Goal: Task Accomplishment & Management: Use online tool/utility

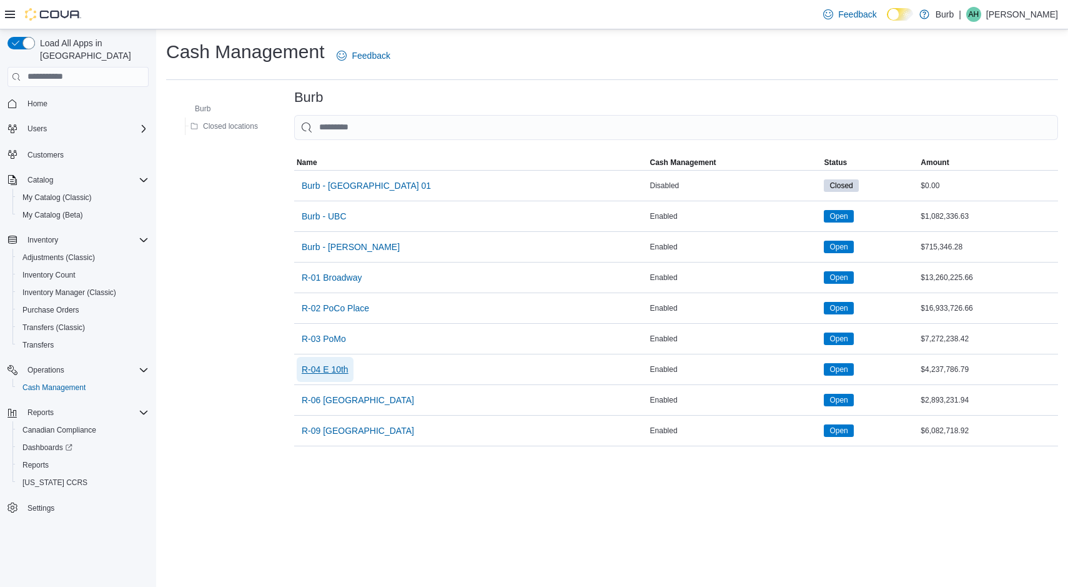
click at [350, 373] on button "R-04 E 10th" at bounding box center [325, 369] width 57 height 25
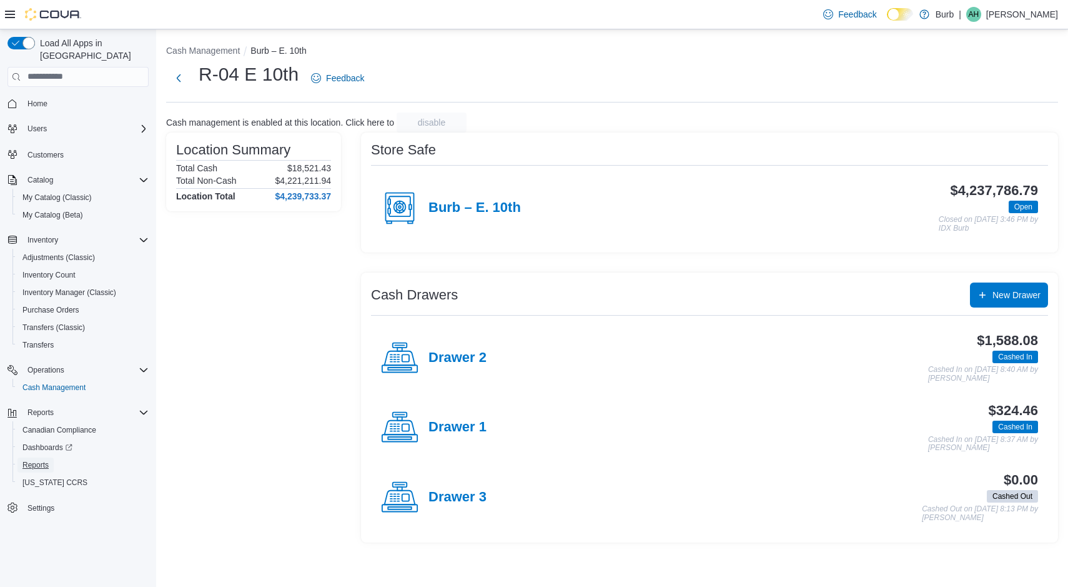
click at [33, 457] on span "Reports" at bounding box center [35, 464] width 26 height 15
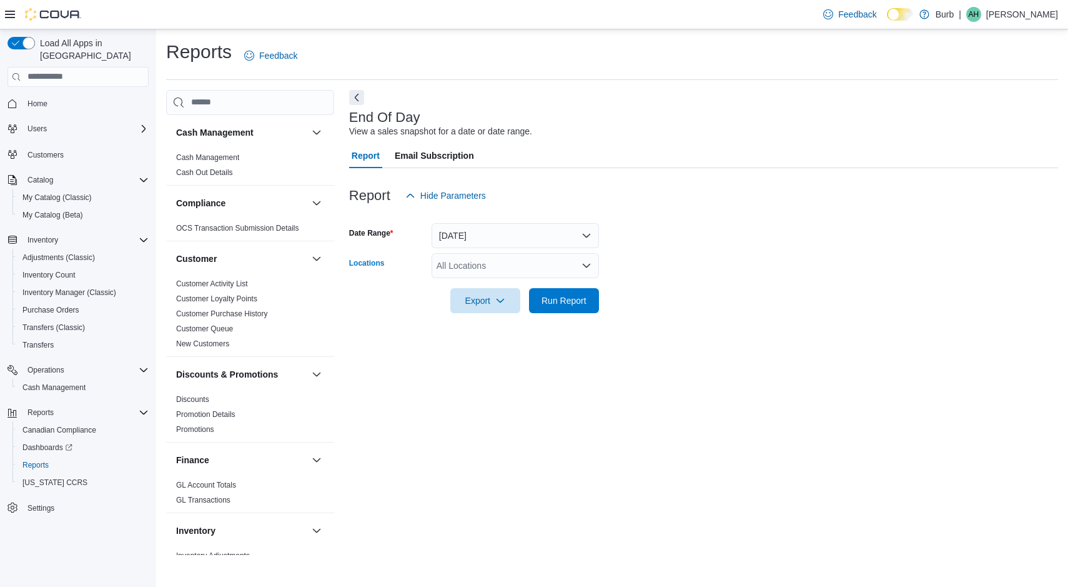
click at [585, 260] on icon "Open list of options" at bounding box center [587, 265] width 10 height 10
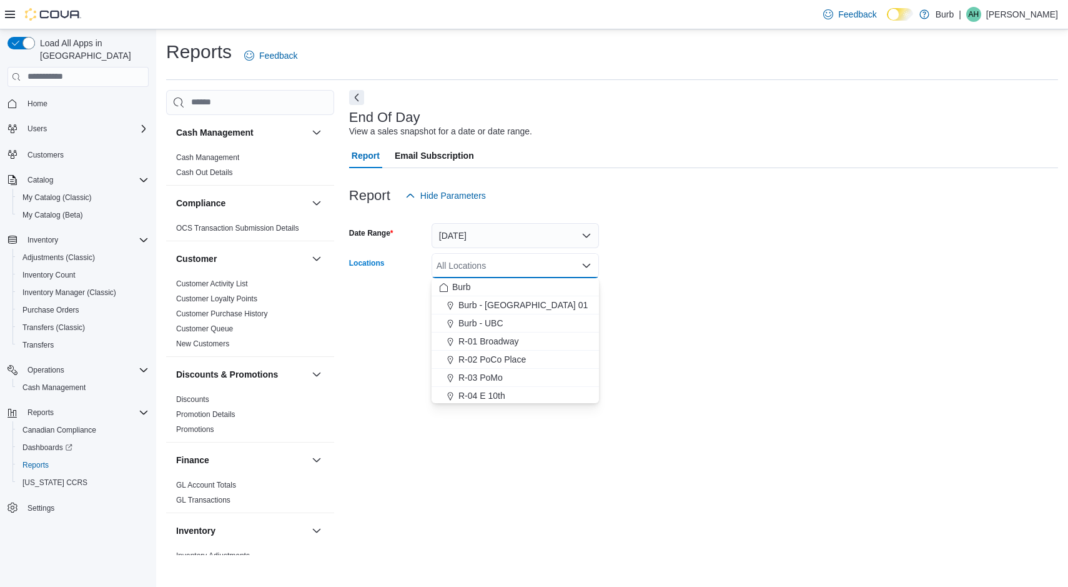
click at [482, 388] on button "R-04 E 10th" at bounding box center [515, 396] width 167 height 18
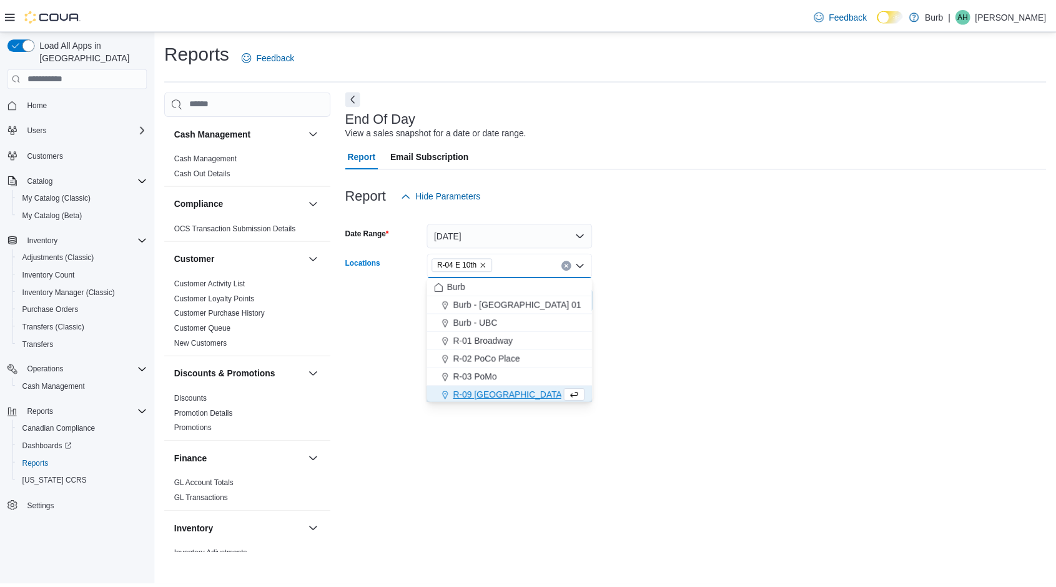
scroll to position [2, 0]
click at [757, 259] on form "Date Range [DATE] Locations R-04 E 10th Combo box. Selected. R-04 E 10th. Press…" at bounding box center [703, 260] width 709 height 105
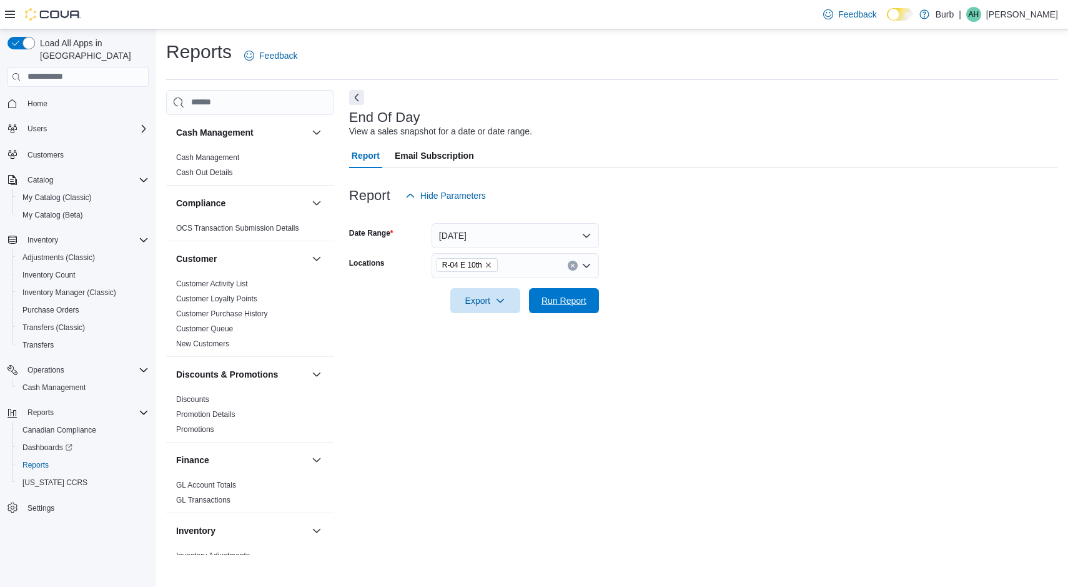
click at [564, 300] on span "Run Report" at bounding box center [564, 300] width 45 height 12
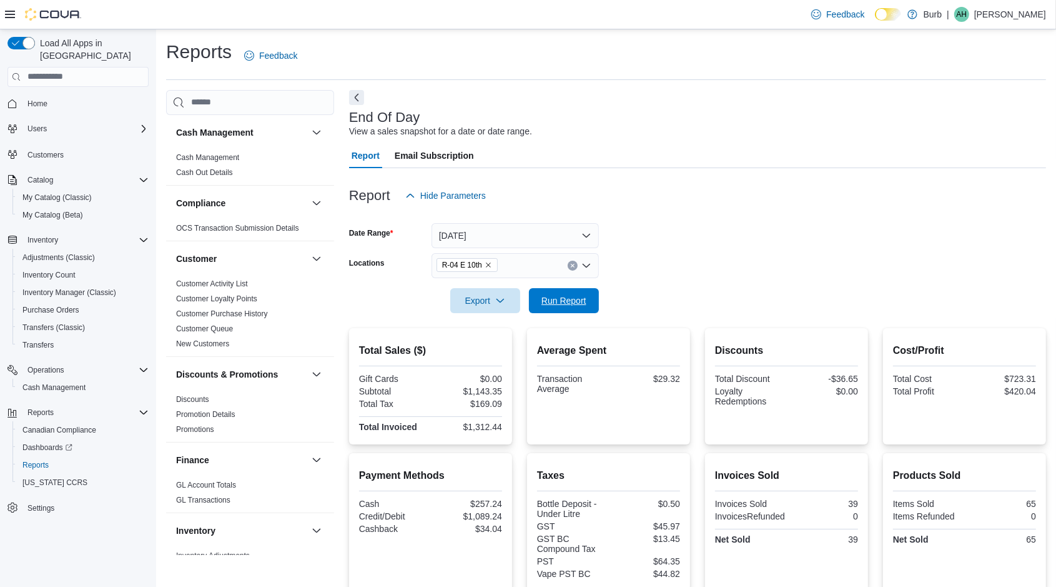
click at [552, 304] on span "Run Report" at bounding box center [564, 300] width 45 height 12
click at [543, 304] on span "Run Report" at bounding box center [564, 300] width 45 height 12
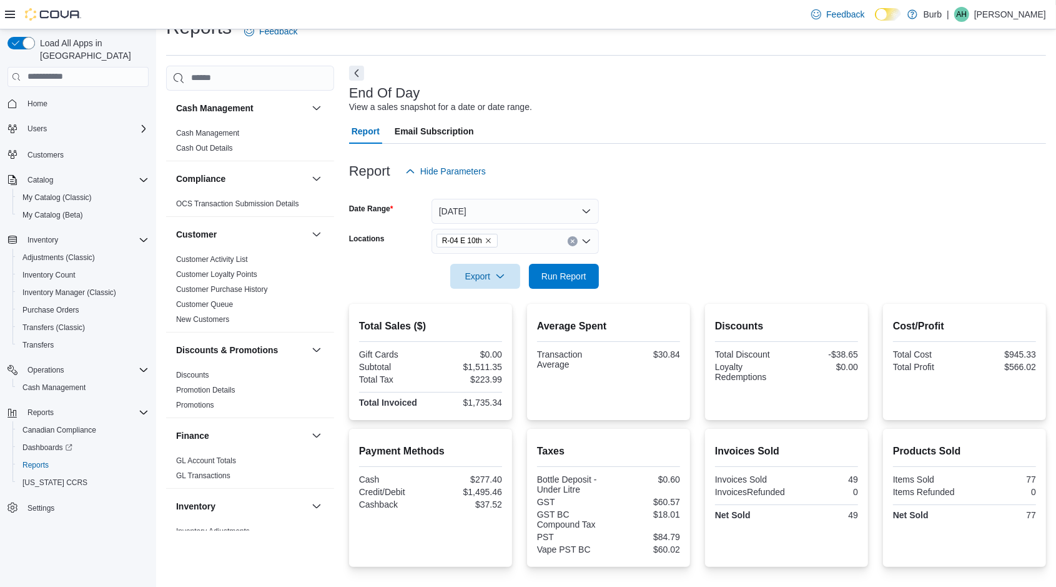
scroll to position [133, 0]
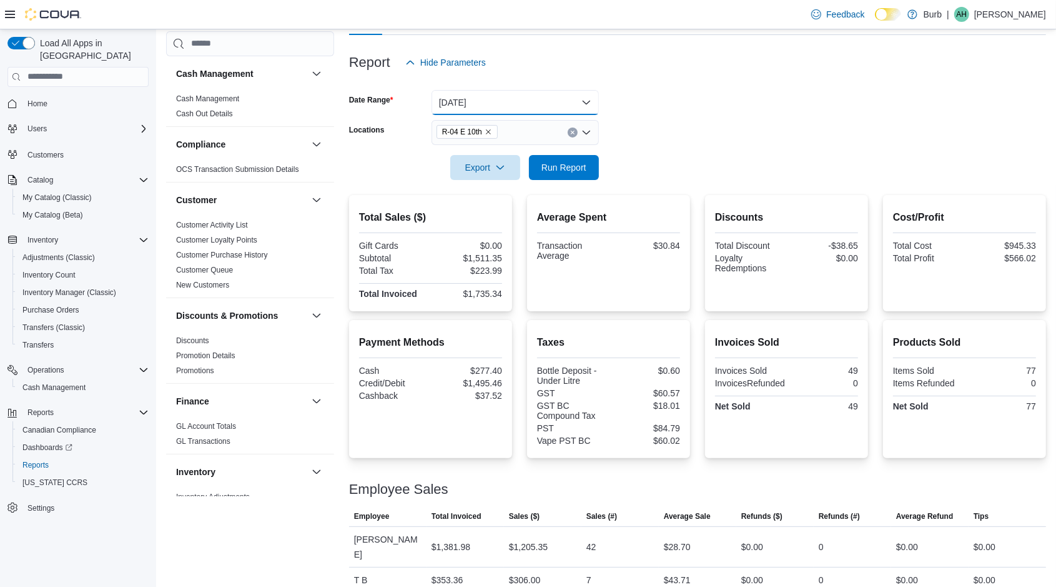
click at [515, 92] on button "[DATE]" at bounding box center [515, 102] width 167 height 25
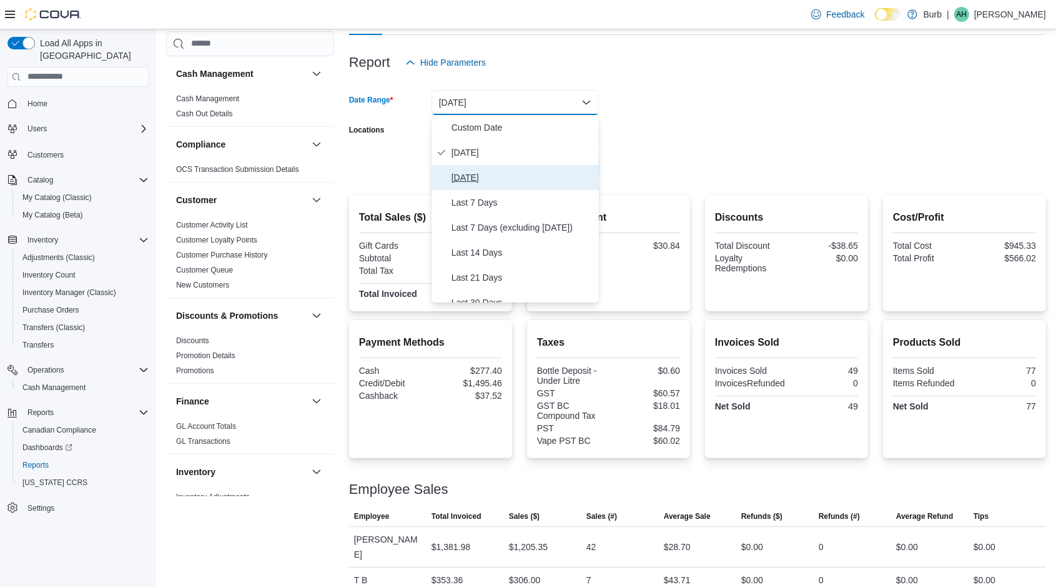
click at [512, 171] on span "[DATE]" at bounding box center [523, 177] width 142 height 15
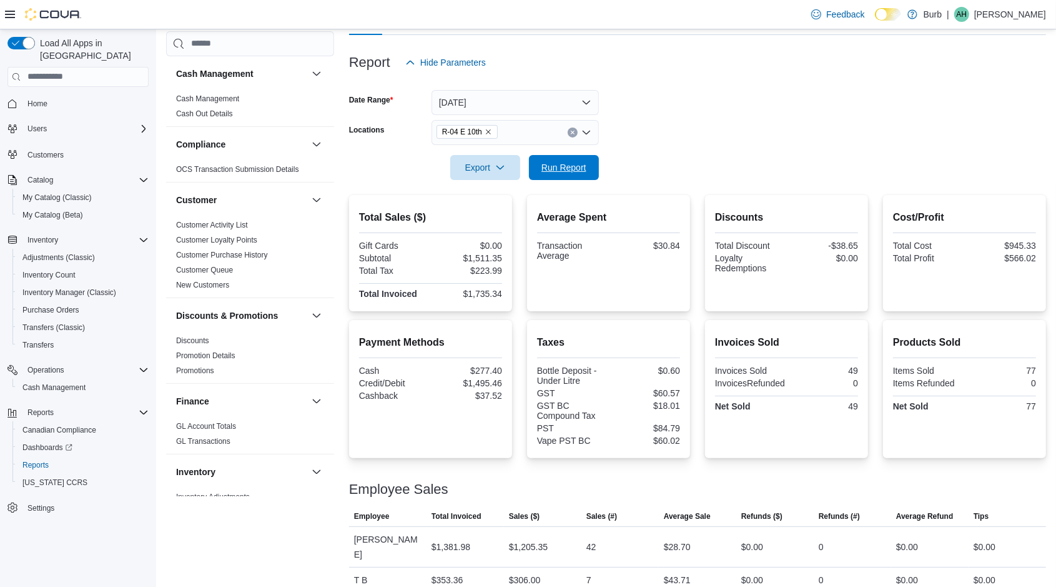
click at [568, 159] on span "Run Report" at bounding box center [564, 167] width 55 height 25
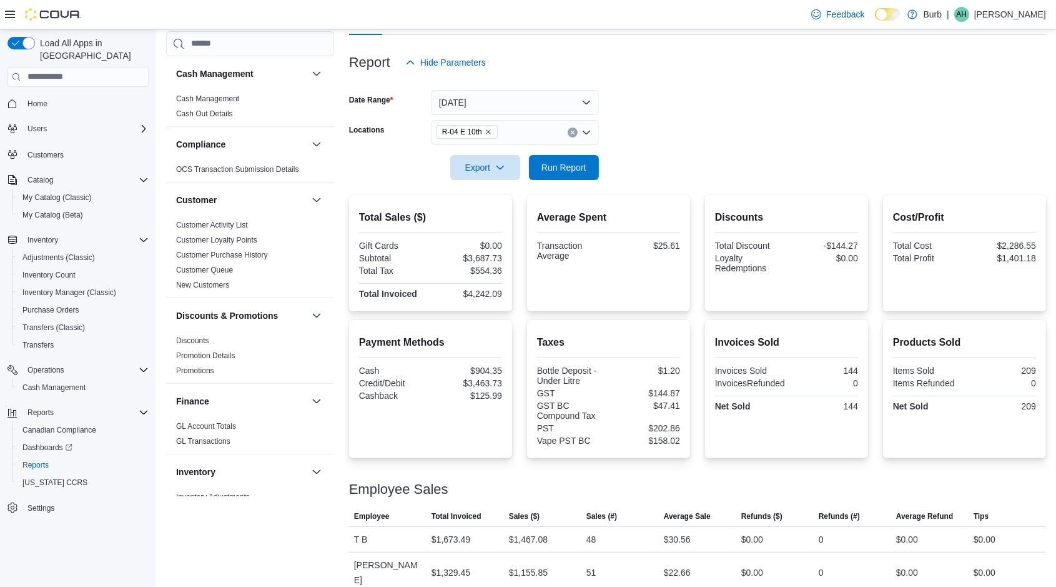
scroll to position [159, 0]
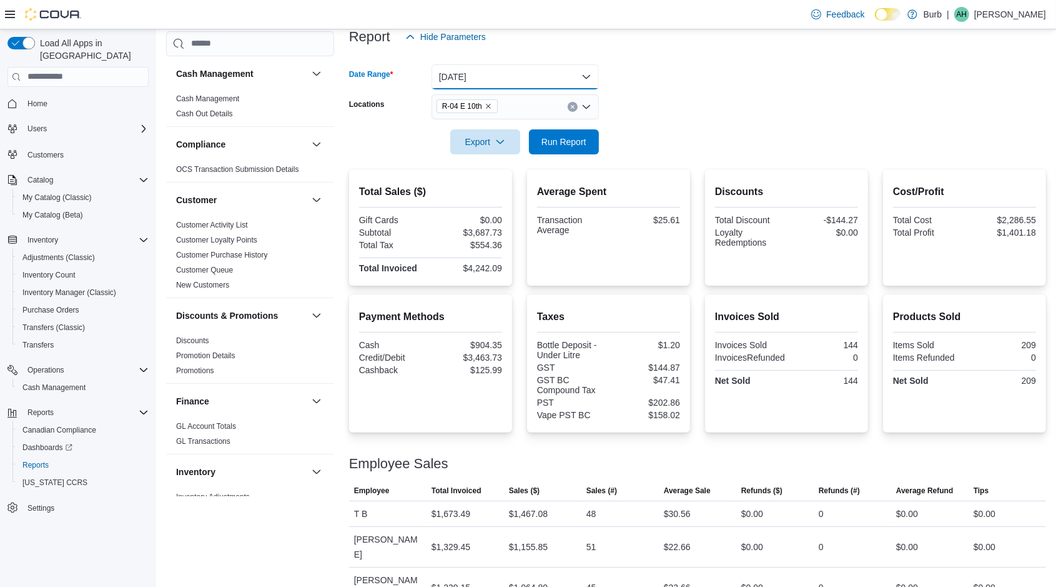
click at [573, 75] on button "[DATE]" at bounding box center [515, 76] width 167 height 25
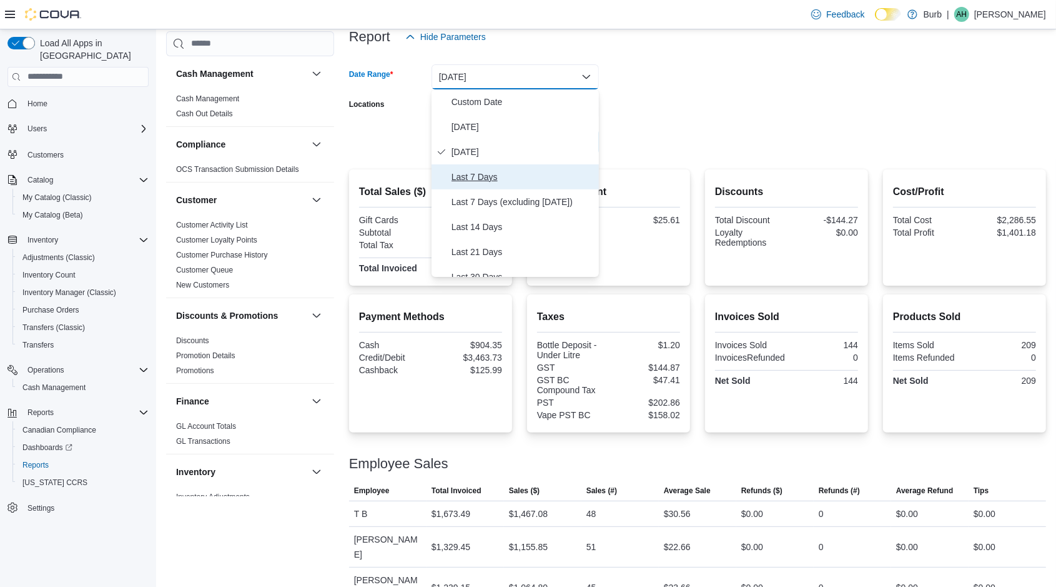
click at [513, 182] on span "Last 7 Days" at bounding box center [523, 176] width 142 height 15
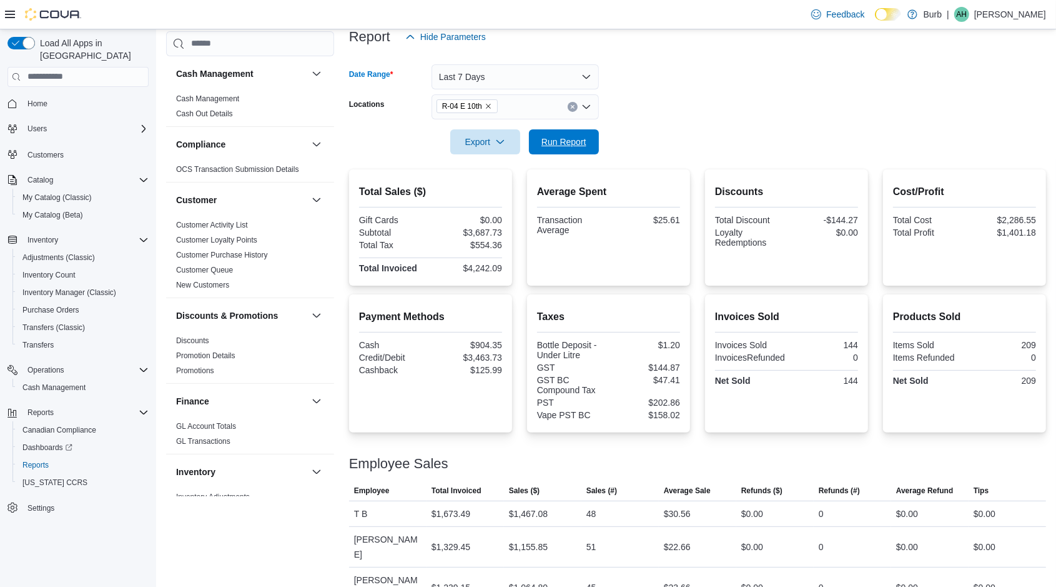
click at [561, 144] on span "Run Report" at bounding box center [564, 142] width 45 height 12
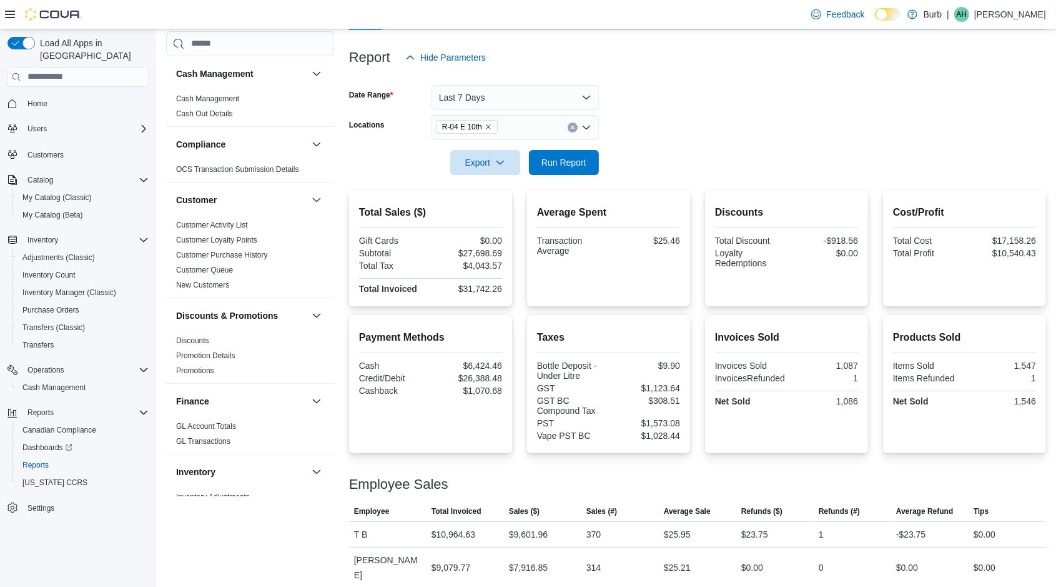
scroll to position [51, 0]
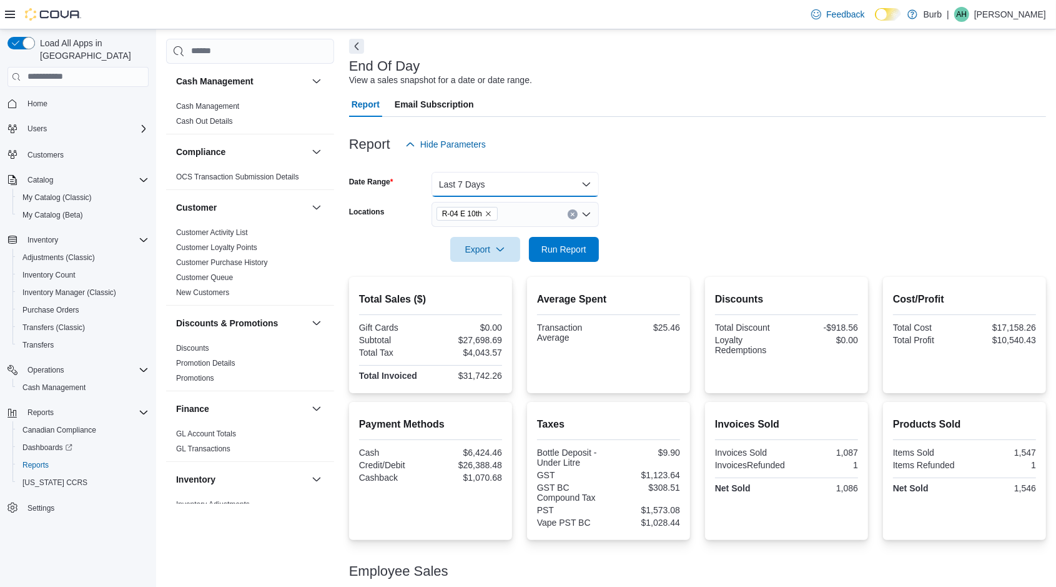
click at [491, 182] on button "Last 7 Days" at bounding box center [515, 184] width 167 height 25
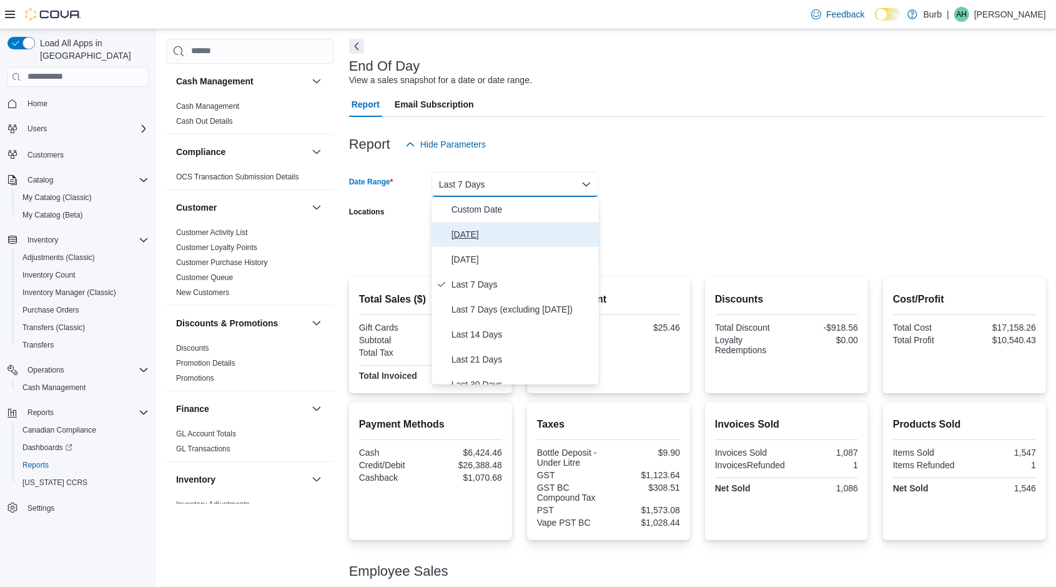
click at [479, 236] on span "[DATE]" at bounding box center [523, 234] width 142 height 15
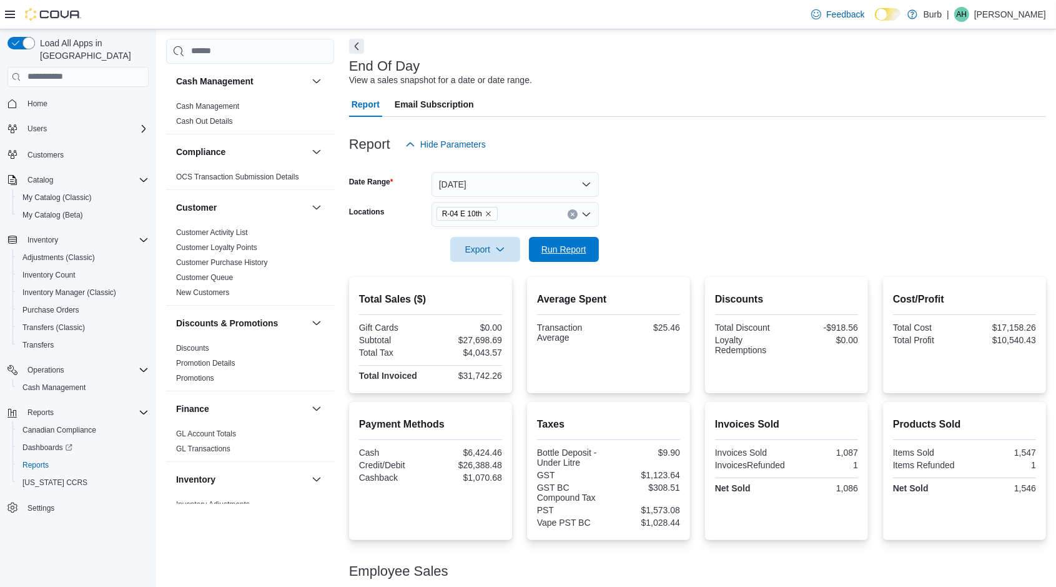
click at [557, 240] on span "Run Report" at bounding box center [564, 249] width 55 height 25
click at [577, 210] on div "R-04 E 10th" at bounding box center [515, 214] width 167 height 25
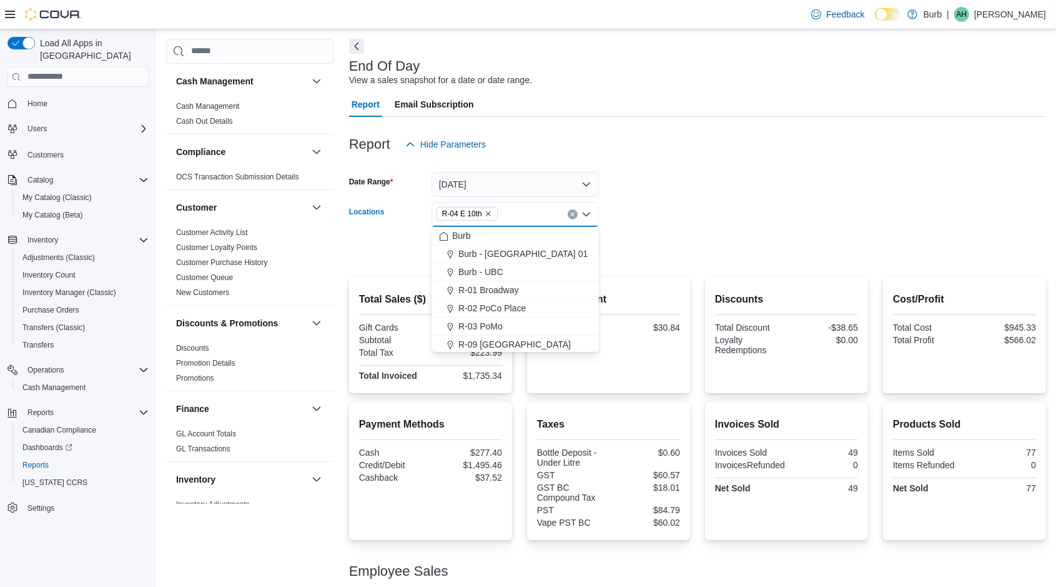
click at [573, 217] on button "Clear input" at bounding box center [573, 214] width 10 height 10
click at [525, 287] on div "R-01 Broadway" at bounding box center [515, 290] width 152 height 12
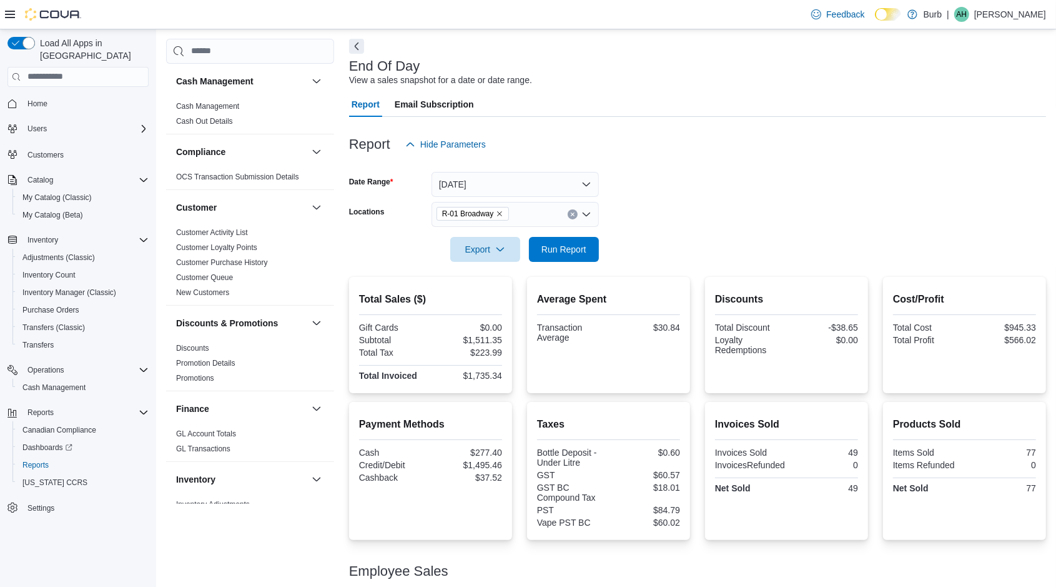
click at [658, 232] on div at bounding box center [697, 232] width 697 height 10
click at [573, 256] on span "Run Report" at bounding box center [564, 249] width 55 height 25
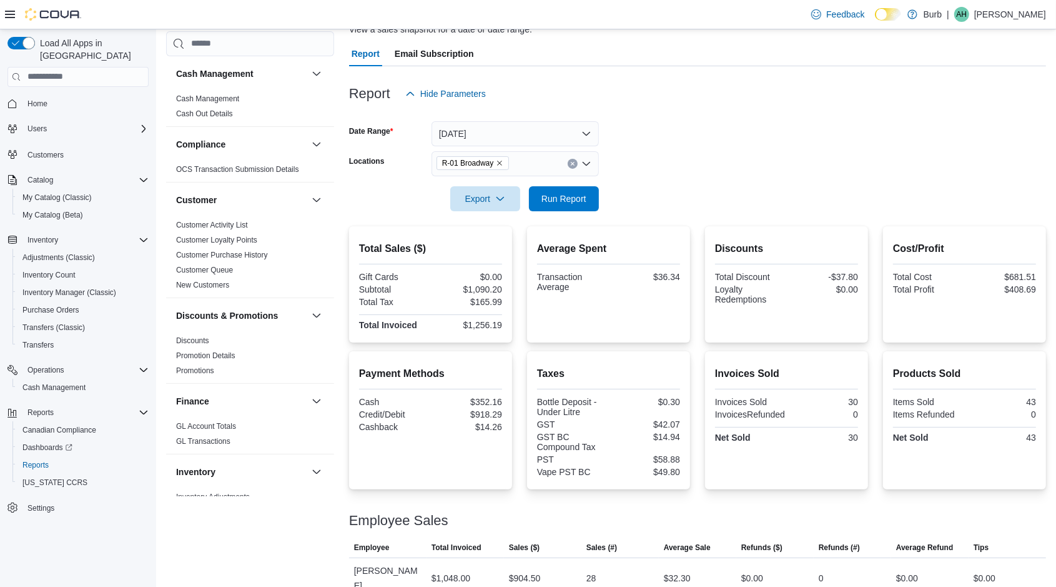
scroll to position [133, 0]
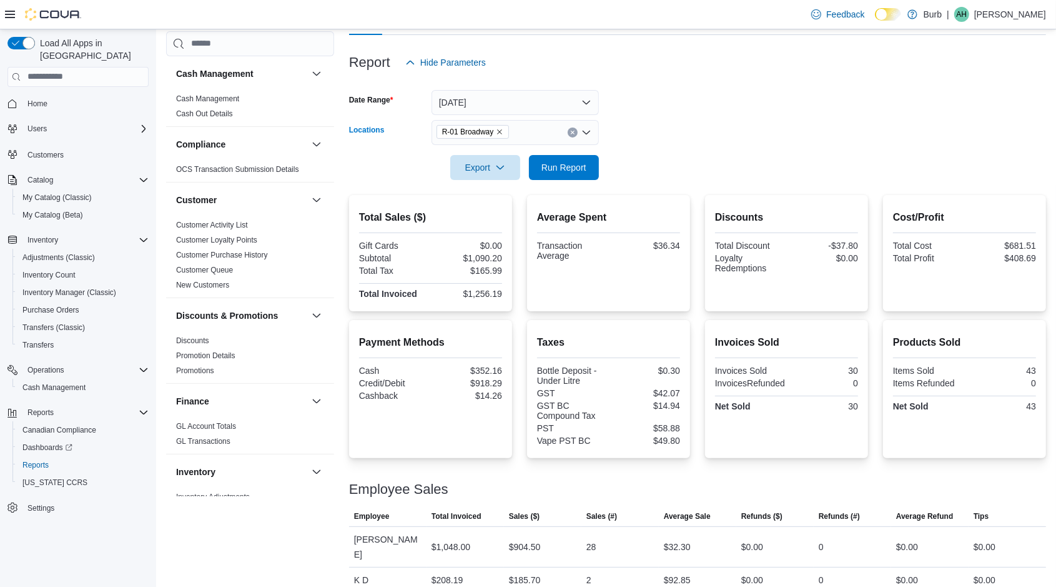
click at [570, 134] on icon "Clear input" at bounding box center [572, 132] width 5 height 5
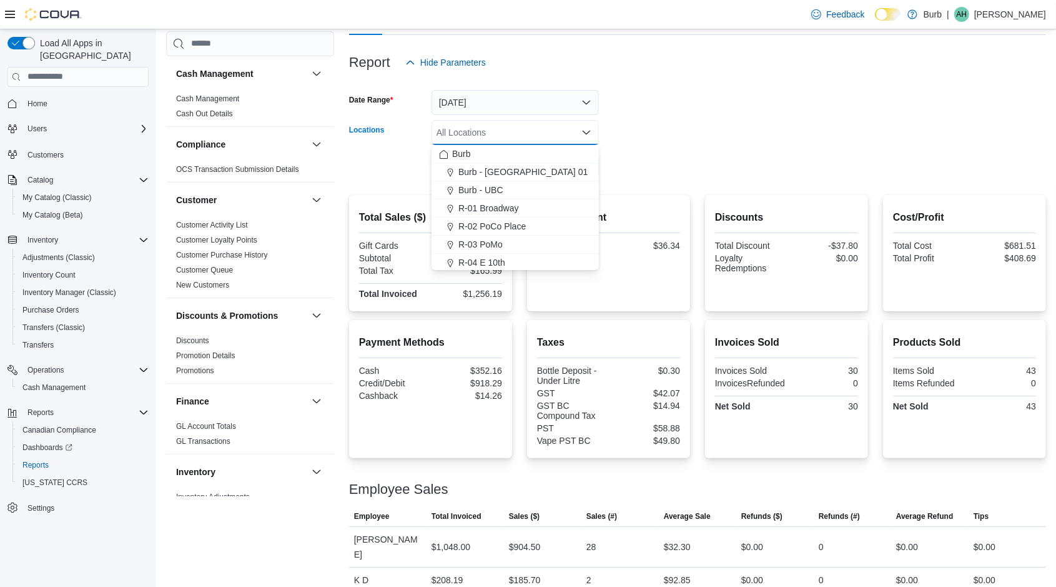
click at [538, 220] on div "R-02 PoCo Place" at bounding box center [515, 226] width 152 height 12
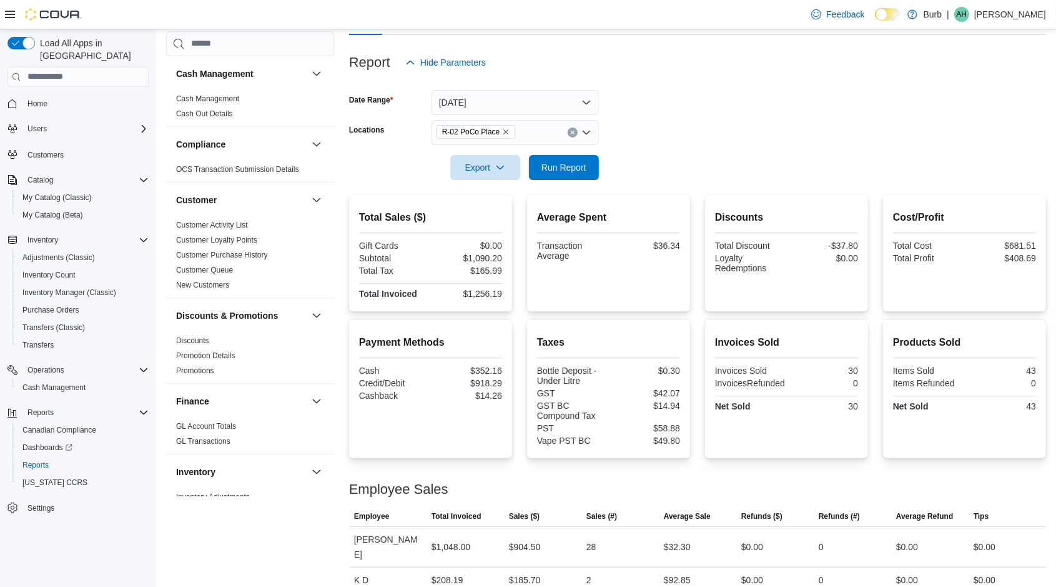
click at [661, 143] on form "Date Range [DATE] Locations R-02 PoCo Place Export Run Report" at bounding box center [697, 127] width 697 height 105
click at [563, 152] on div at bounding box center [697, 150] width 697 height 10
click at [561, 156] on span "Run Report" at bounding box center [564, 167] width 55 height 25
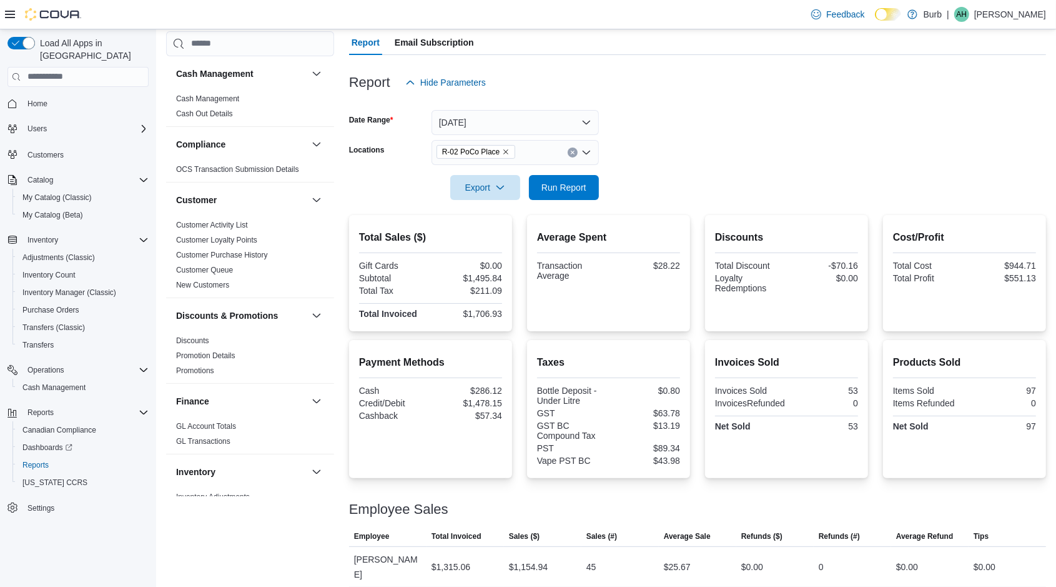
scroll to position [96, 0]
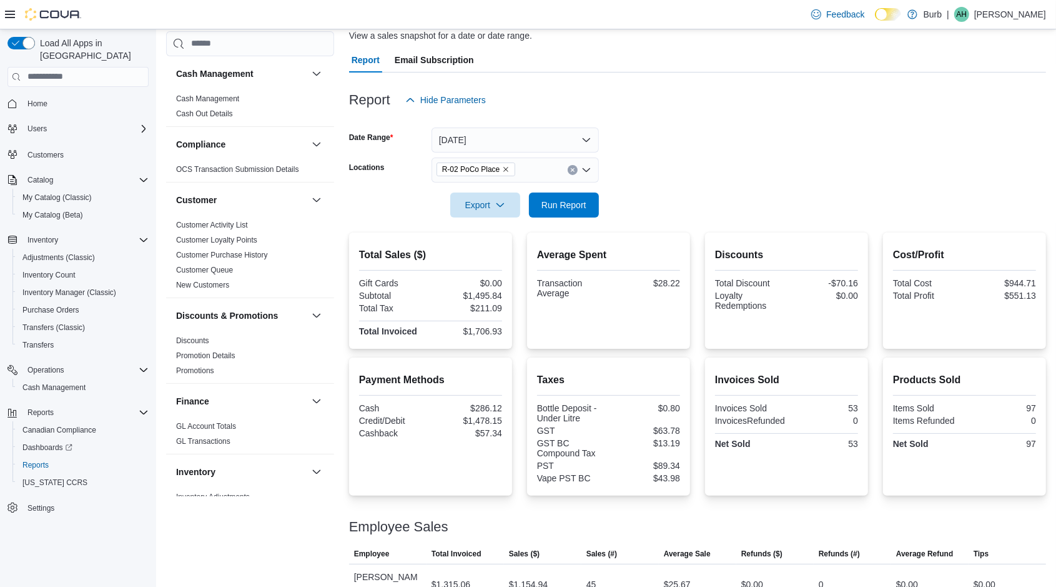
click at [569, 169] on button "Clear input" at bounding box center [573, 170] width 10 height 10
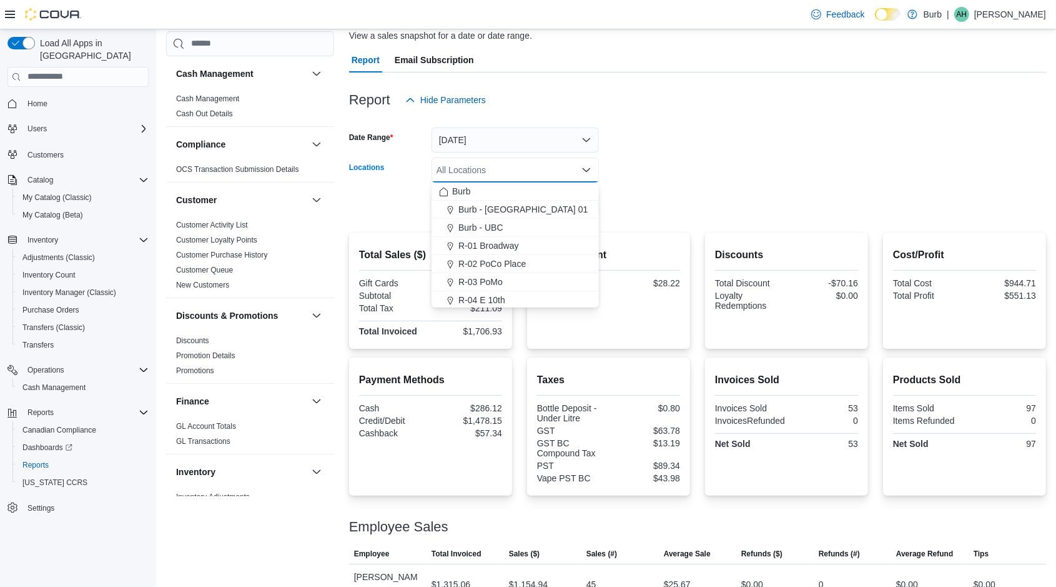
click at [526, 277] on div "R-03 PoMo" at bounding box center [515, 281] width 152 height 12
click at [665, 176] on form "Date Range [DATE] Locations R-03 PoMo Combo box. Selected. R-03 PoMo. Press Bac…" at bounding box center [697, 164] width 697 height 105
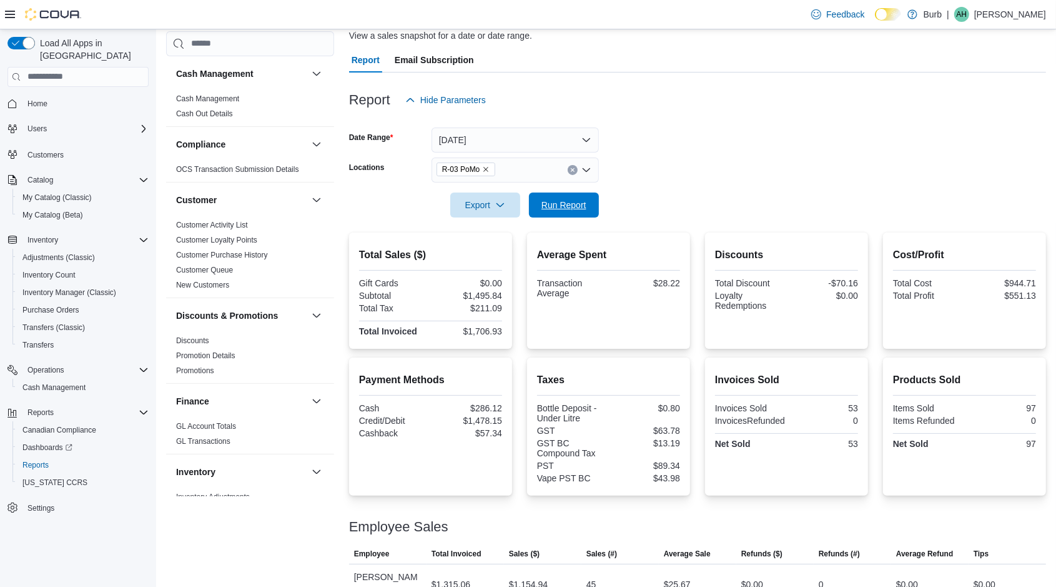
click at [581, 198] on span "Run Report" at bounding box center [564, 204] width 55 height 25
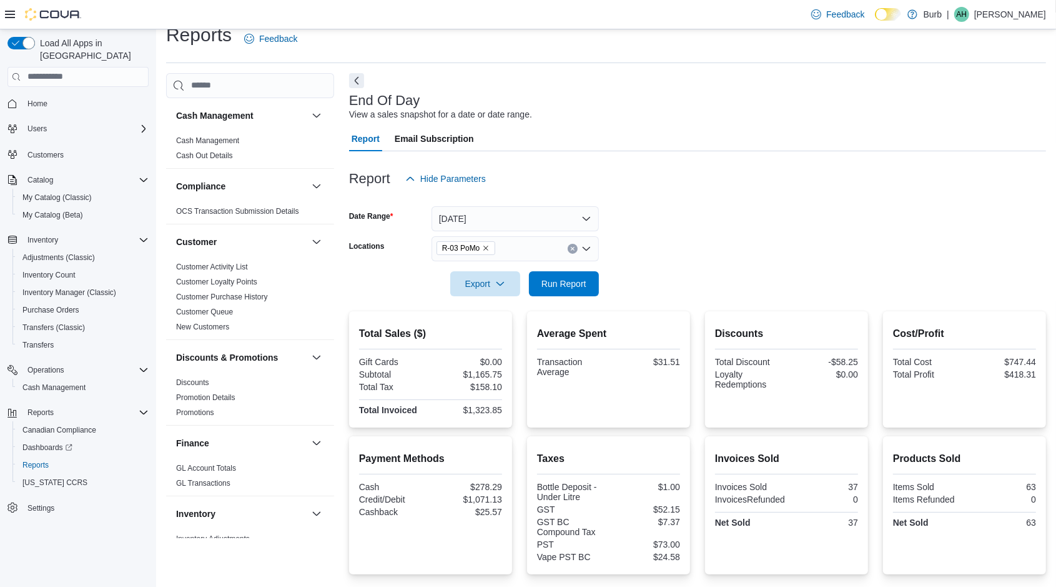
scroll to position [2, 0]
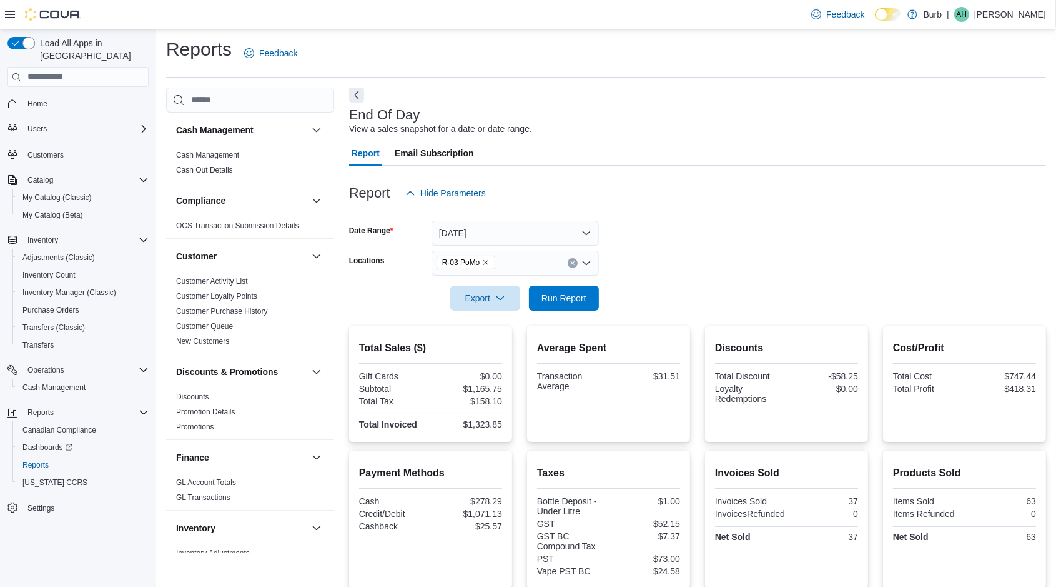
click at [574, 262] on icon "Clear input" at bounding box center [572, 262] width 5 height 5
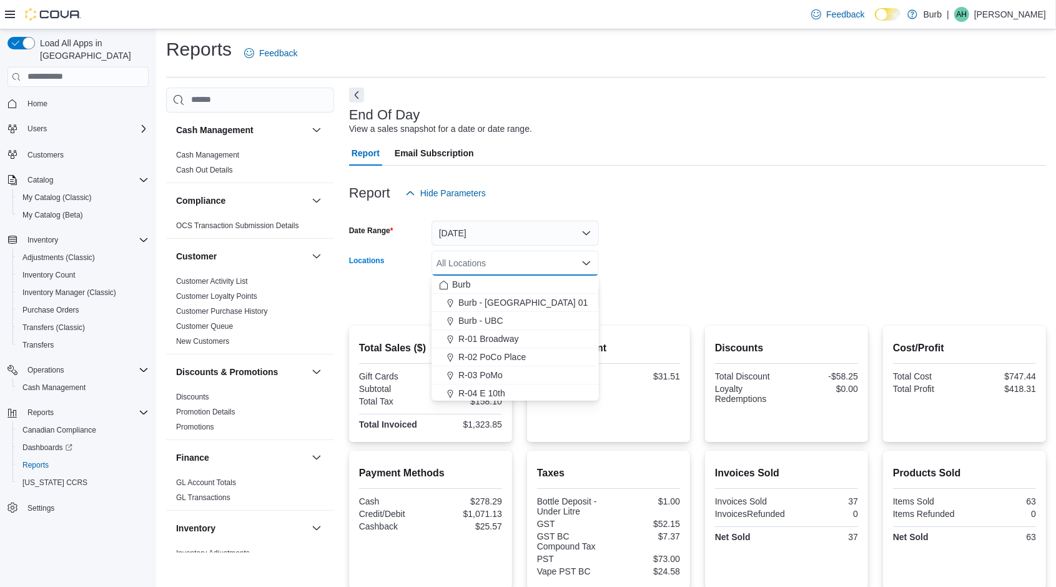
click at [528, 322] on div "Burb - UBC" at bounding box center [515, 320] width 152 height 12
click at [625, 241] on form "Date Range [DATE] Locations Burb - [GEOGRAPHIC_DATA] Combo box. Selected. Burb …" at bounding box center [697, 257] width 697 height 105
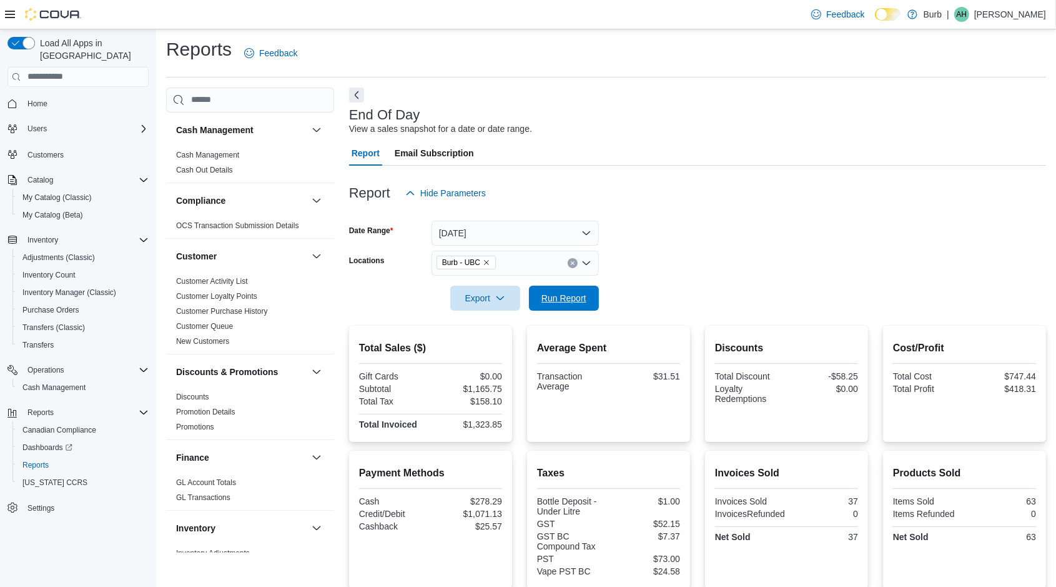
click at [568, 285] on span "Run Report" at bounding box center [564, 297] width 55 height 25
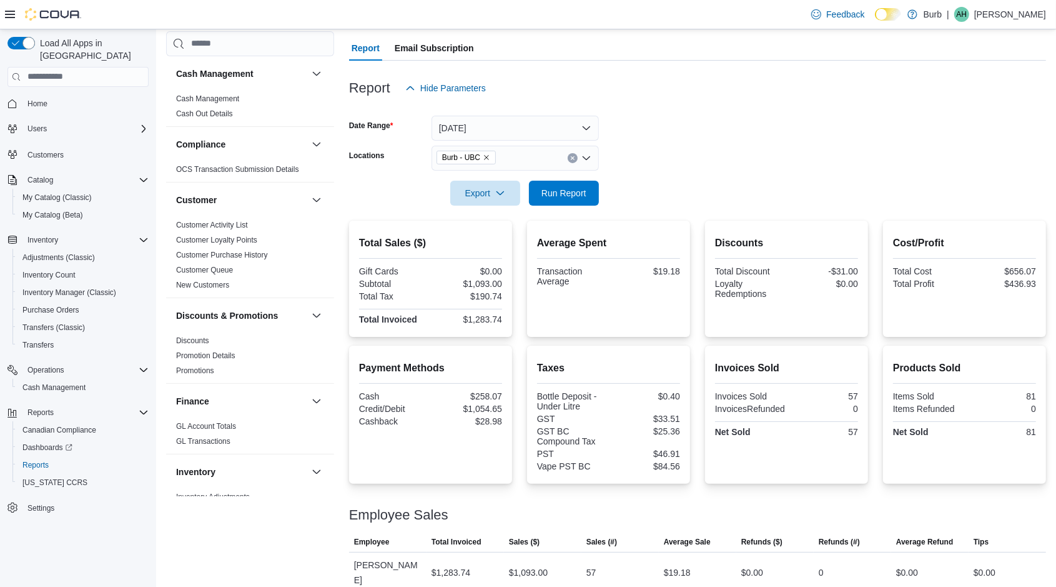
scroll to position [108, 0]
click at [573, 155] on icon "Clear input" at bounding box center [572, 157] width 5 height 5
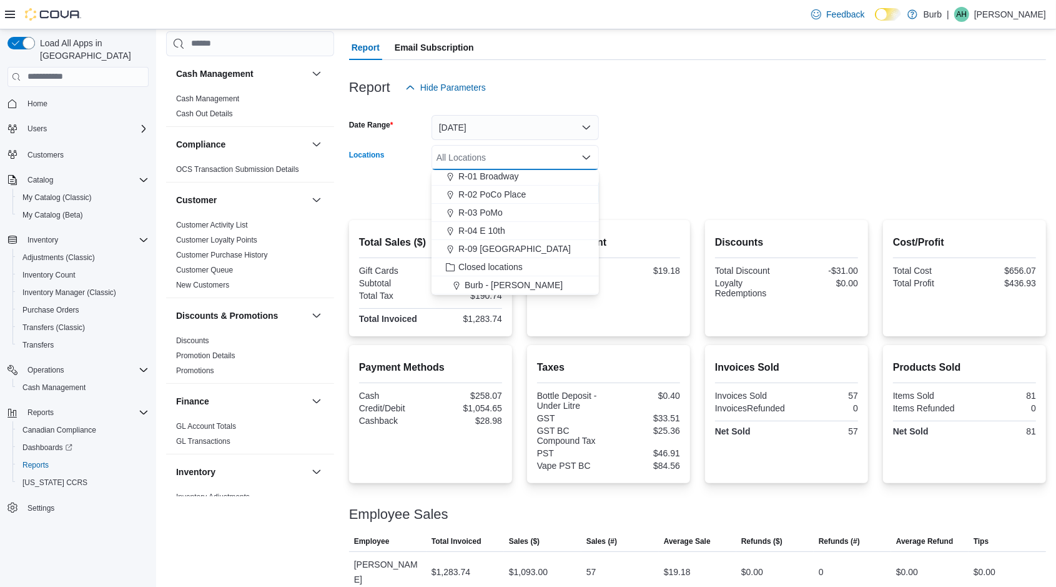
scroll to position [74, 0]
click at [512, 212] on div "R-04 E 10th" at bounding box center [515, 213] width 152 height 12
click at [647, 167] on form "Date Range [DATE] Locations R-04 E 10th Combo box. Selected. R-04 E 10th. Press…" at bounding box center [697, 152] width 697 height 105
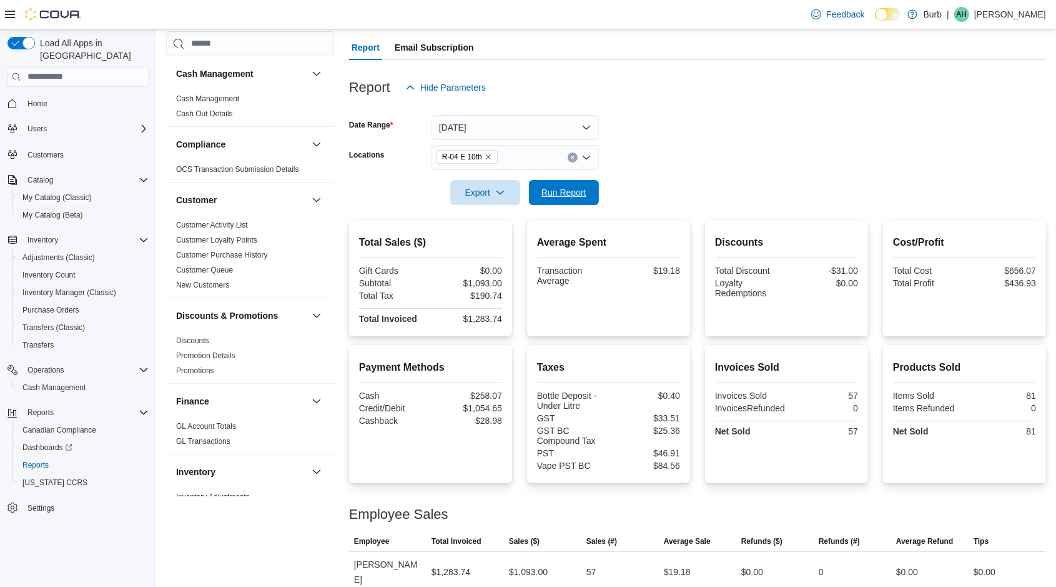
click at [583, 194] on span "Run Report" at bounding box center [564, 192] width 45 height 12
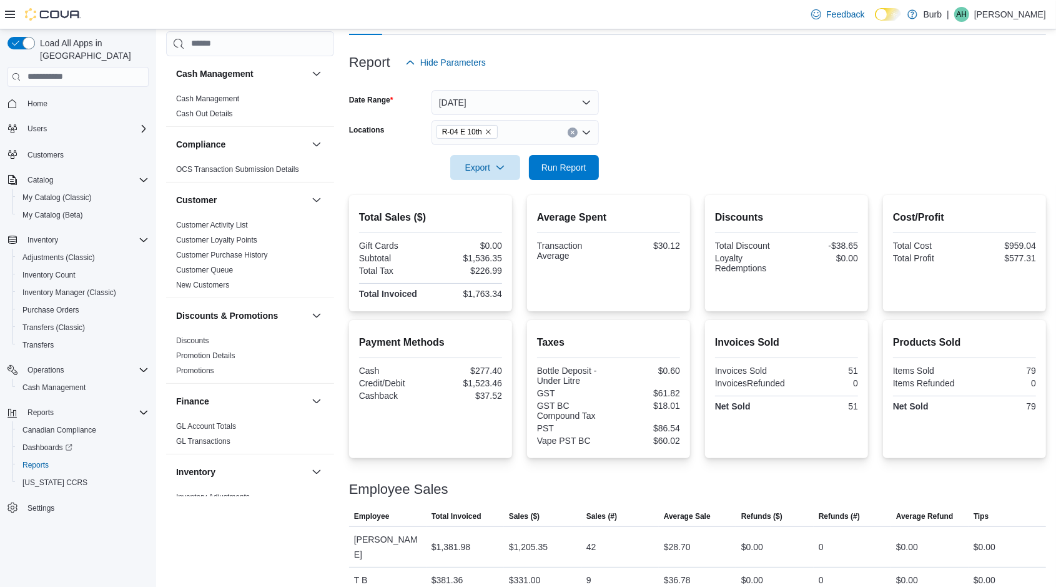
scroll to position [133, 0]
click at [595, 179] on div "Export Run Report" at bounding box center [474, 167] width 250 height 25
click at [584, 169] on span "Run Report" at bounding box center [564, 167] width 45 height 12
click at [564, 167] on span "Run Report" at bounding box center [564, 167] width 45 height 12
click at [575, 174] on span "Run Report" at bounding box center [564, 167] width 55 height 25
